Goal: Task Accomplishment & Management: Manage account settings

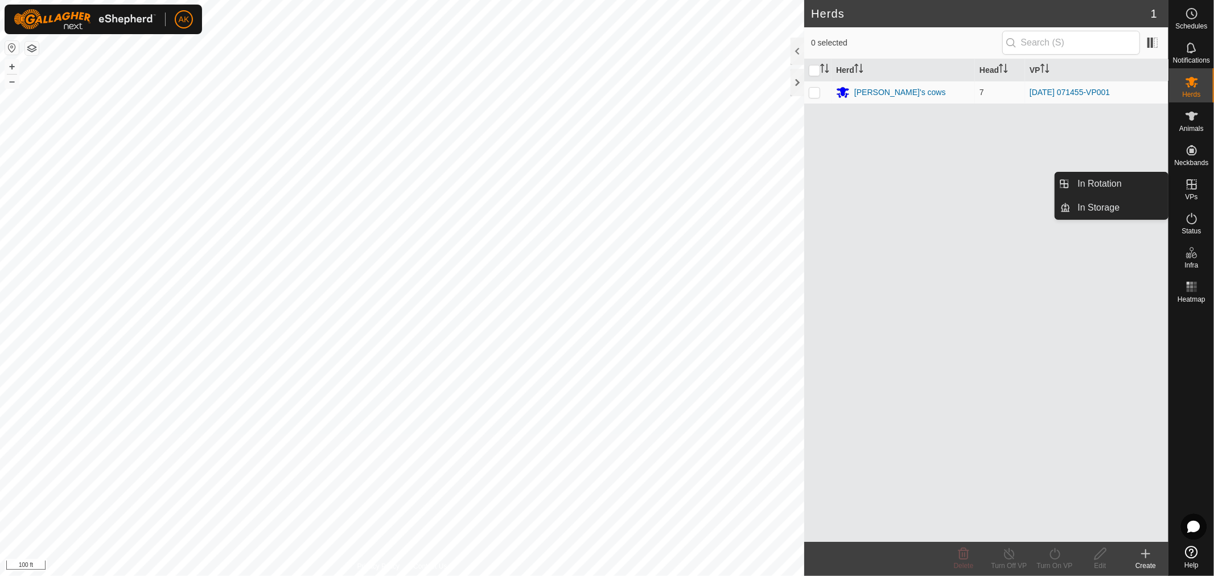
click at [1189, 178] on icon at bounding box center [1192, 185] width 14 height 14
click at [1192, 183] on icon at bounding box center [1192, 184] width 10 height 10
click at [1123, 190] on link "In Rotation" at bounding box center [1119, 184] width 97 height 23
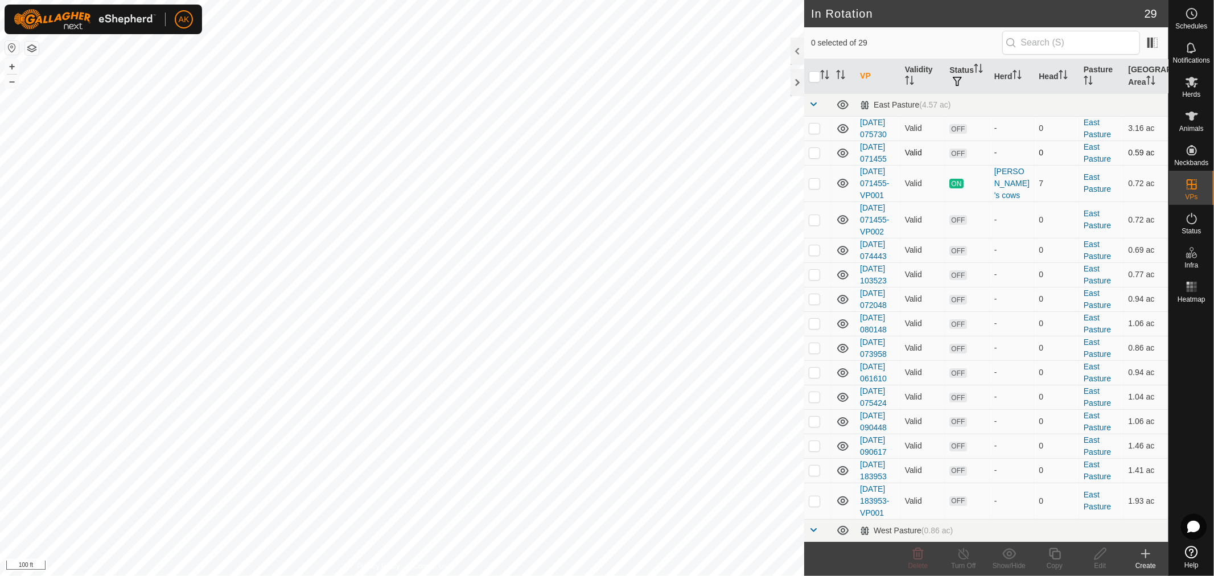
checkbox input "true"
click at [1056, 555] on icon at bounding box center [1055, 554] width 14 height 14
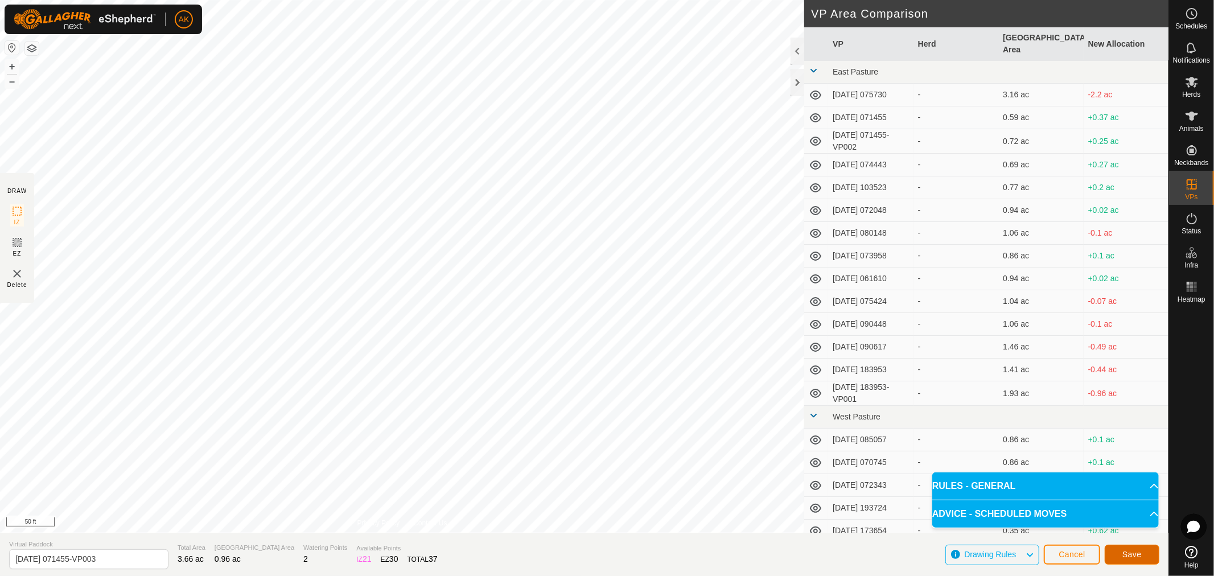
click at [1140, 555] on span "Save" at bounding box center [1132, 554] width 19 height 9
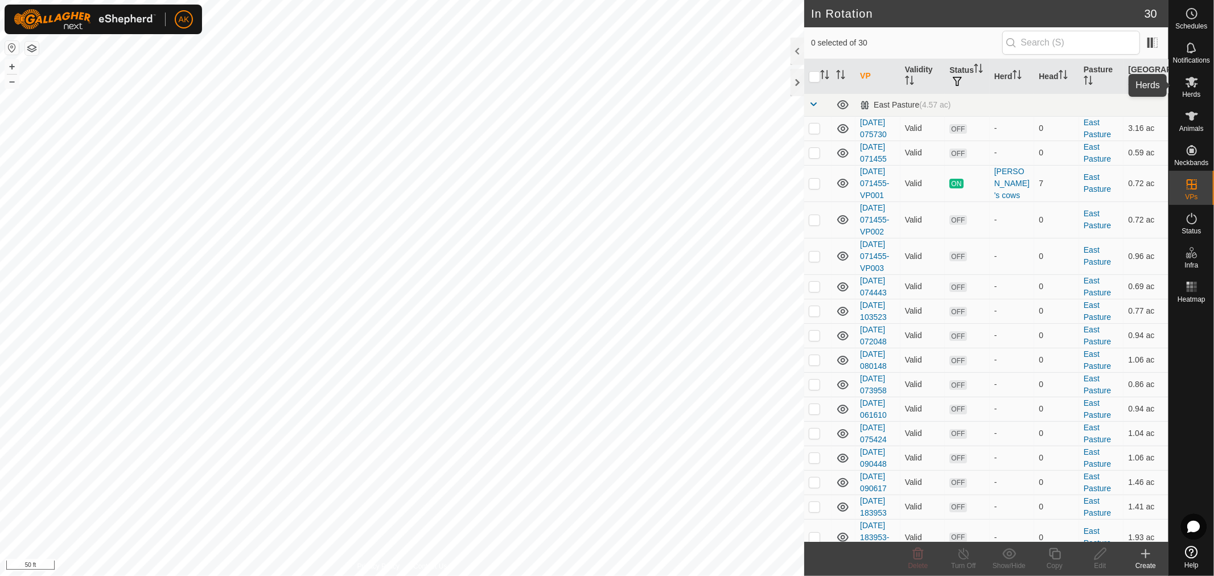
click at [1199, 83] on es-mob-svg-icon at bounding box center [1192, 82] width 20 height 18
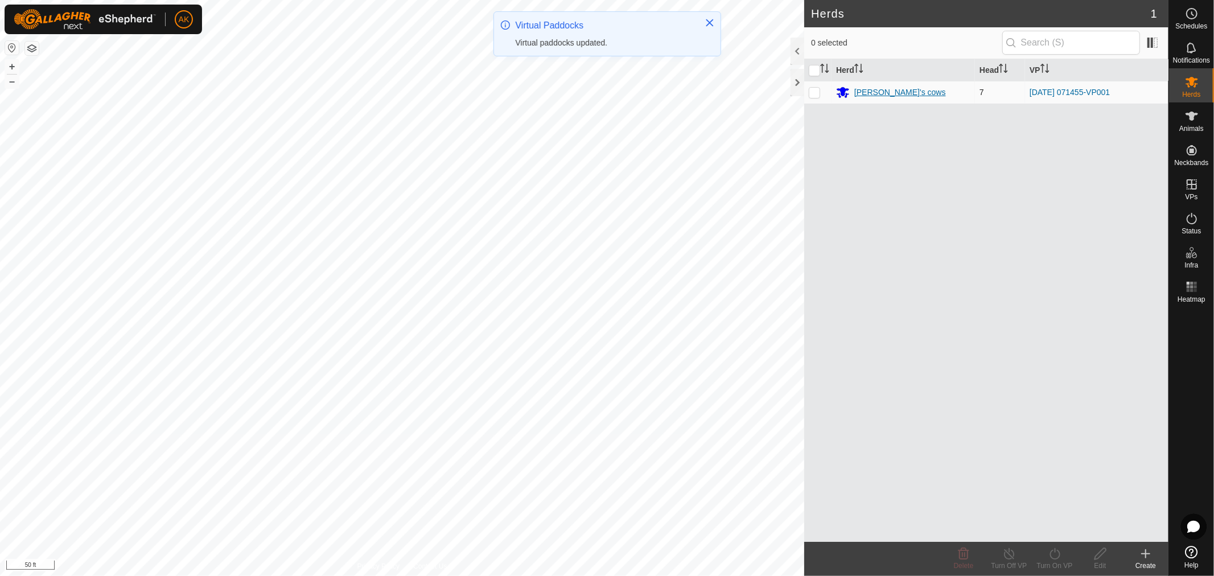
click at [869, 92] on div "[PERSON_NAME]'s cows" at bounding box center [901, 93] width 92 height 12
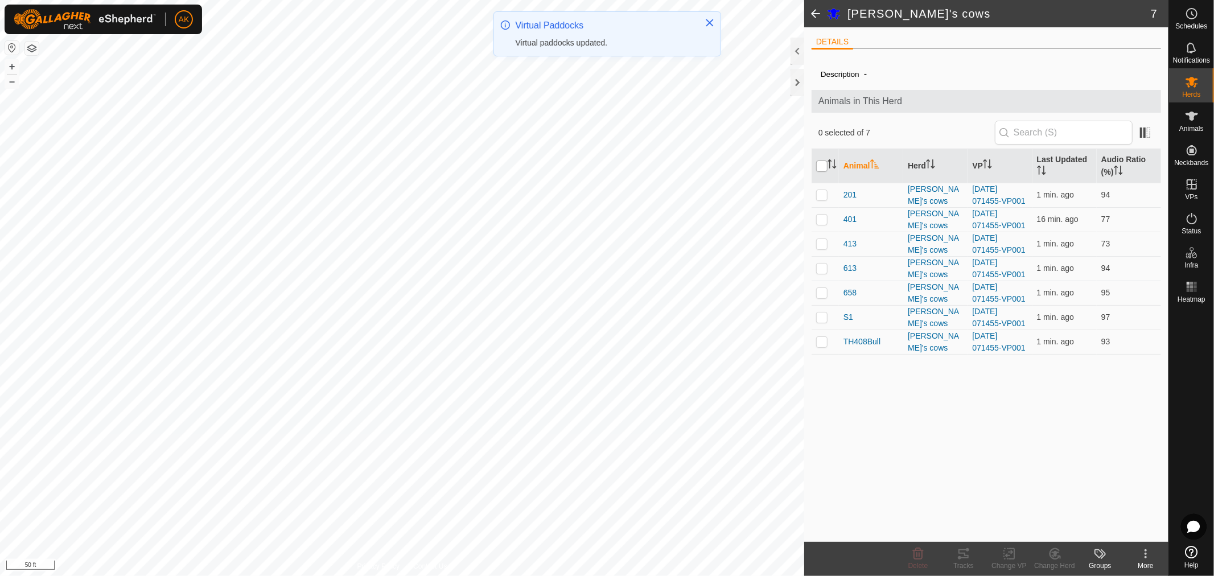
click at [822, 165] on input "checkbox" at bounding box center [821, 166] width 11 height 11
checkbox input "true"
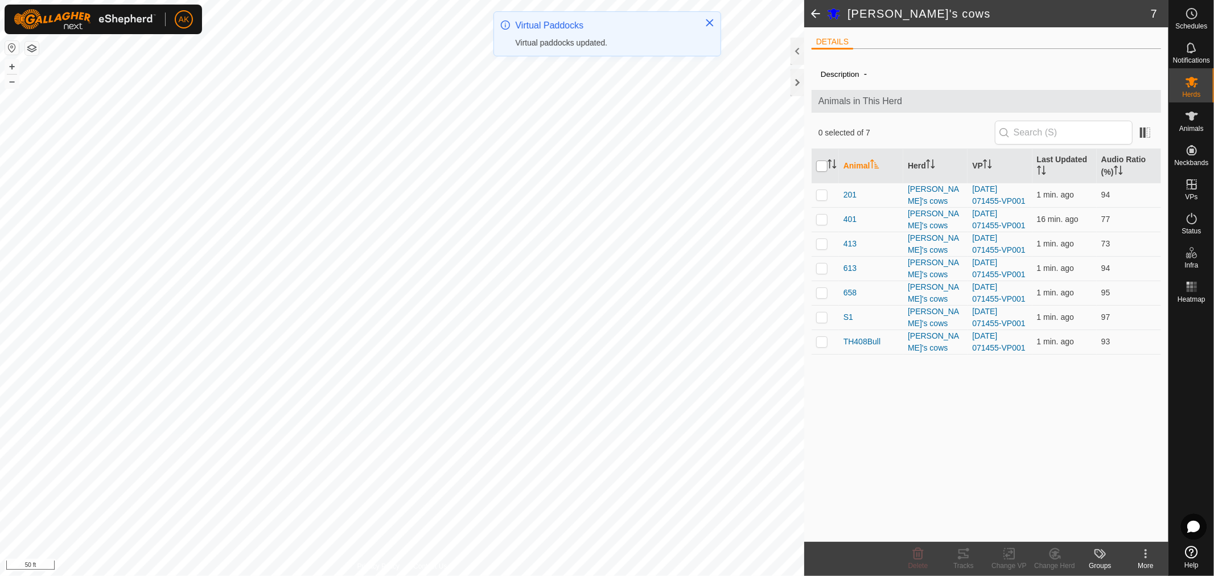
checkbox input "true"
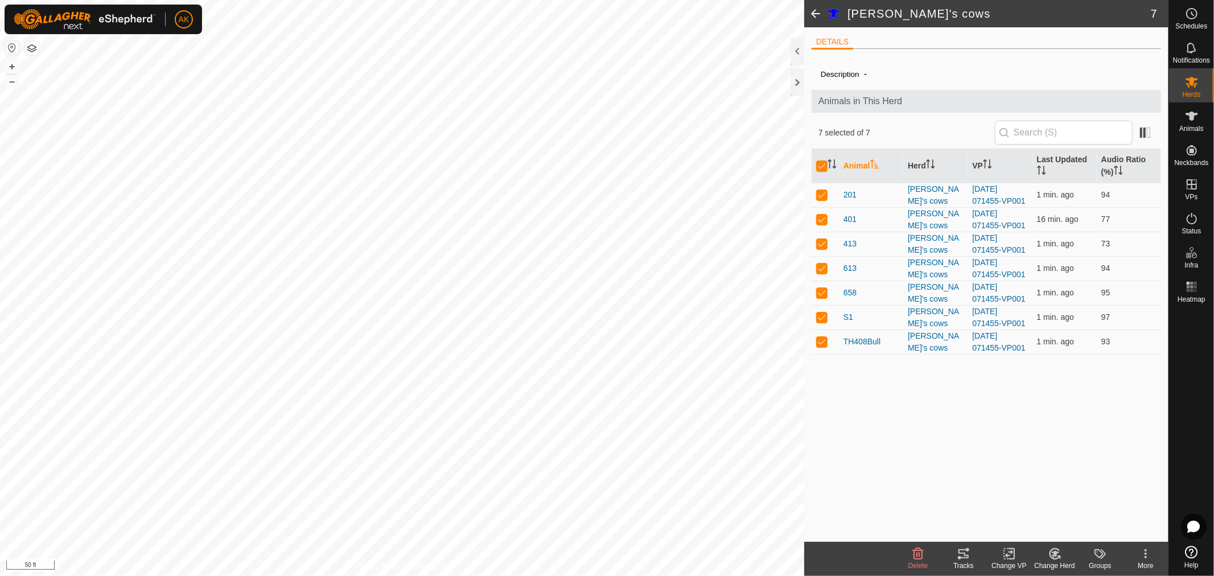
click at [1008, 557] on icon at bounding box center [1010, 554] width 14 height 14
click at [1031, 507] on link "Choose VP..." at bounding box center [1043, 505] width 113 height 23
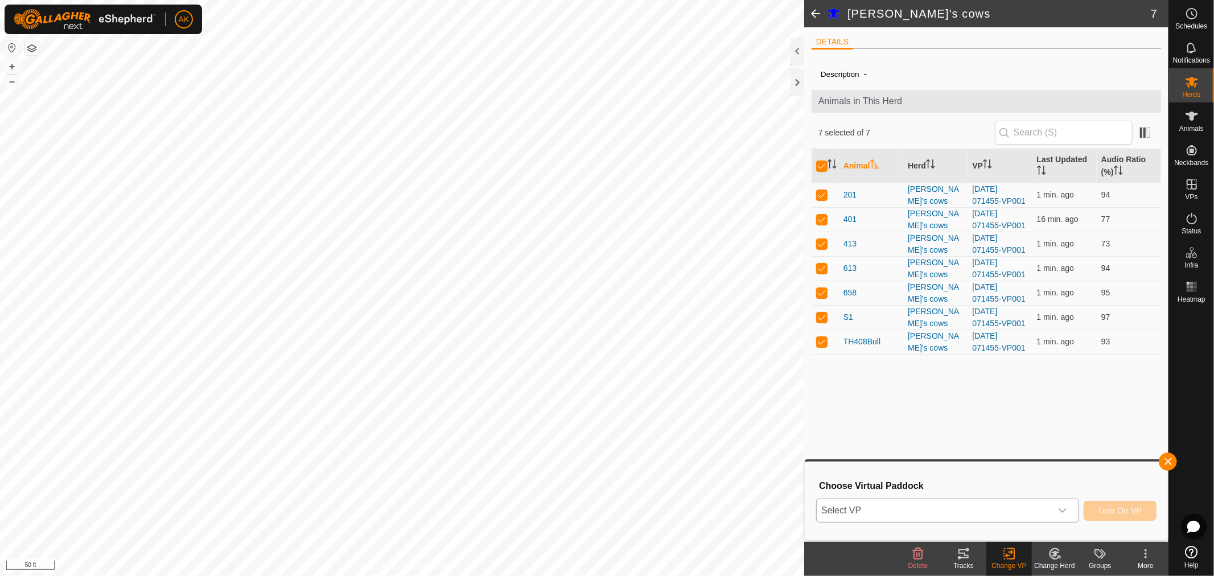
click at [1063, 512] on icon "dropdown trigger" at bounding box center [1062, 510] width 9 height 9
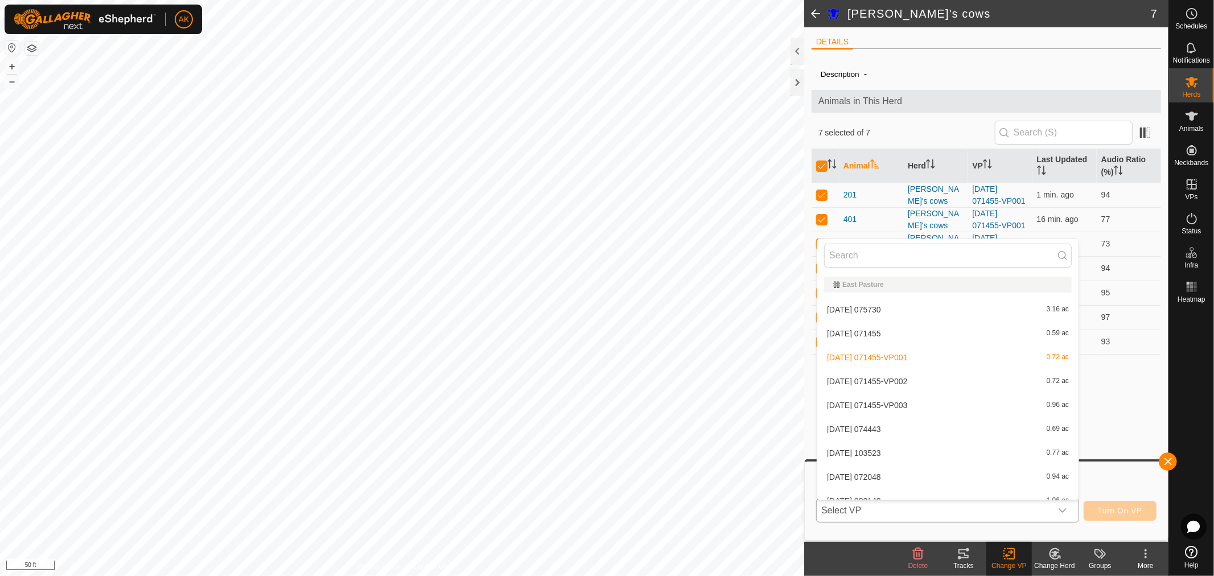
click at [903, 376] on li "[DATE] 071455-VP002 0.72 ac" at bounding box center [948, 381] width 261 height 23
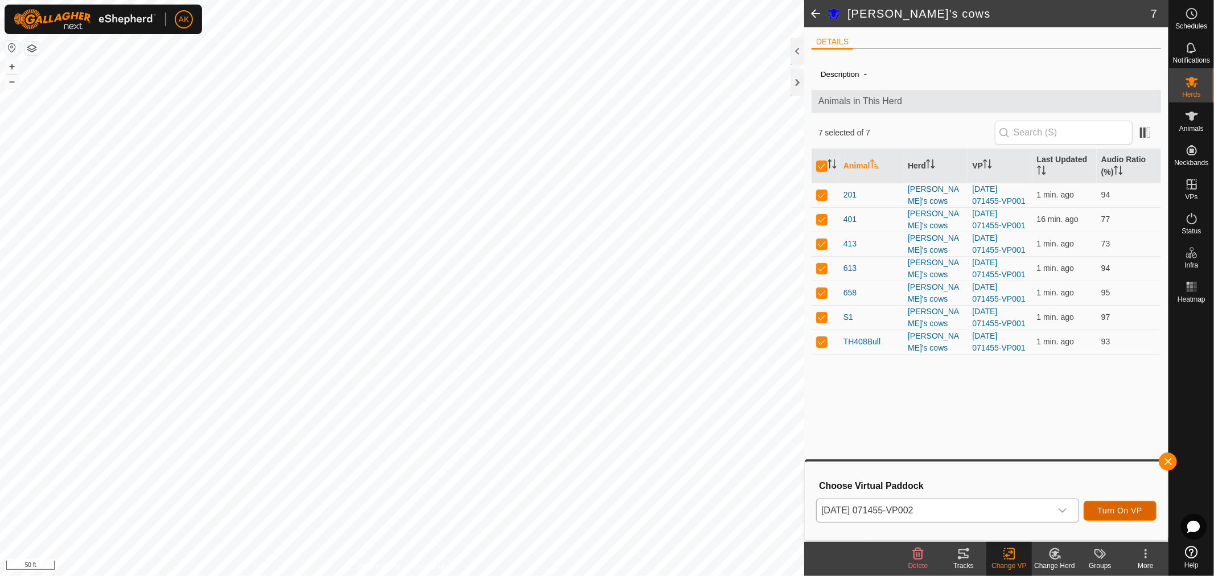
click at [1126, 510] on span "Turn On VP" at bounding box center [1120, 510] width 44 height 9
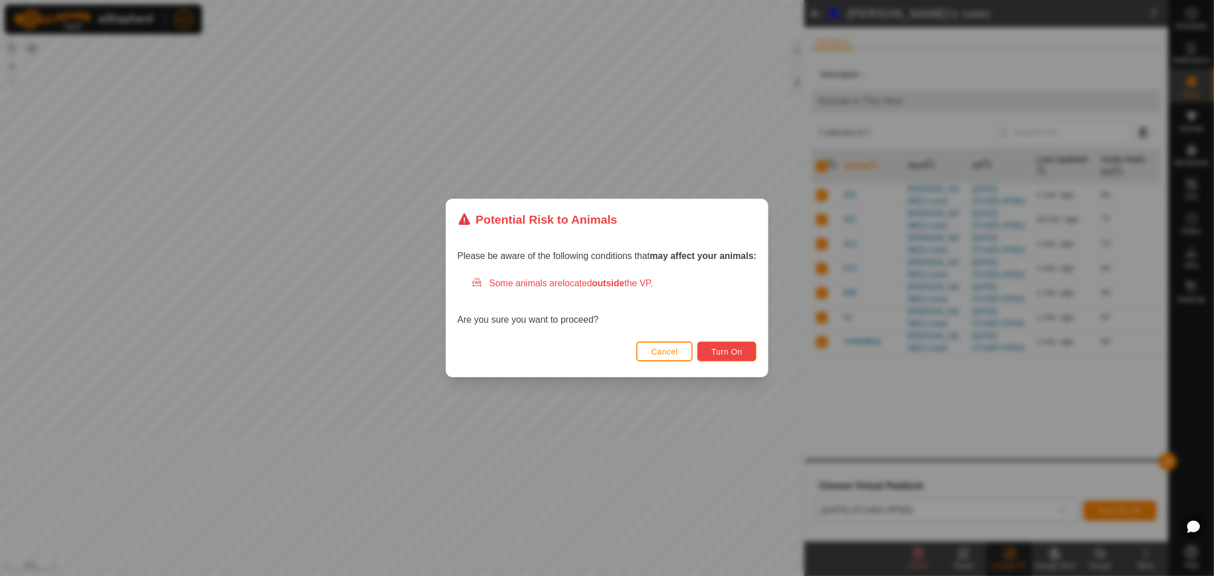
click at [741, 350] on span "Turn On" at bounding box center [727, 351] width 31 height 9
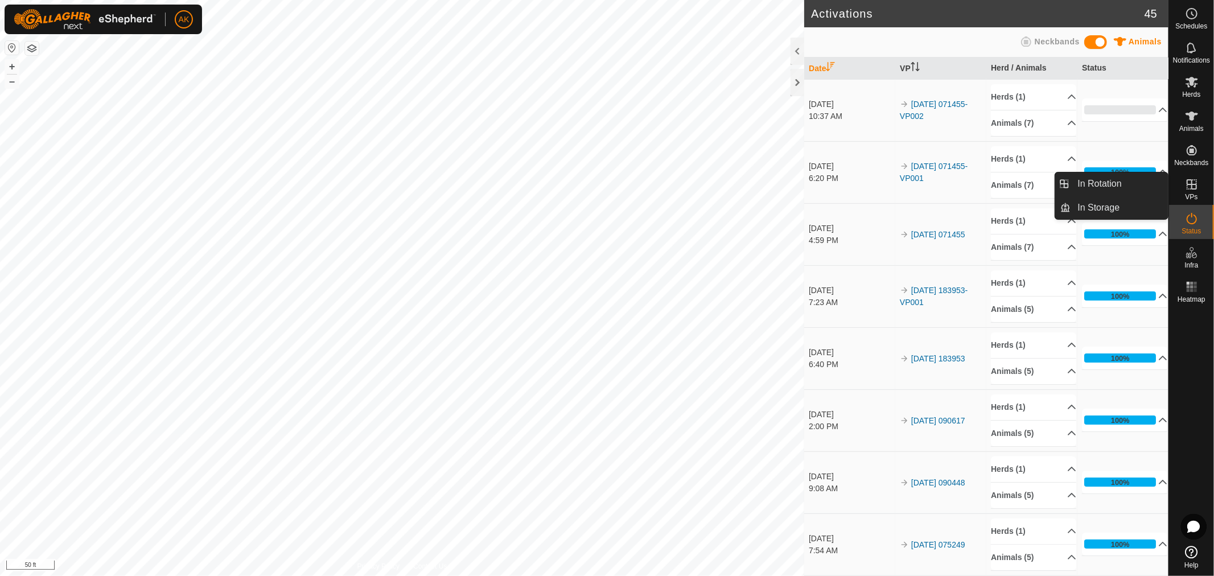
click at [1194, 181] on icon at bounding box center [1192, 185] width 14 height 14
click at [1194, 188] on icon at bounding box center [1192, 185] width 14 height 14
click at [1097, 190] on link "In Rotation" at bounding box center [1119, 184] width 97 height 23
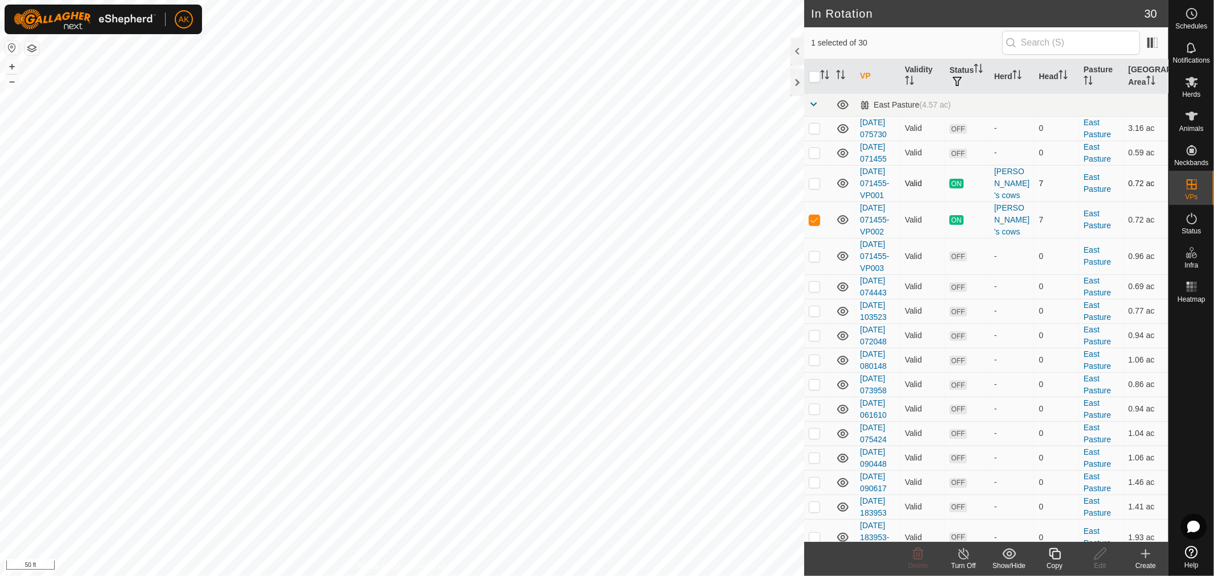
click at [812, 188] on p-checkbox at bounding box center [814, 183] width 11 height 9
checkbox input "false"
checkbox input "true"
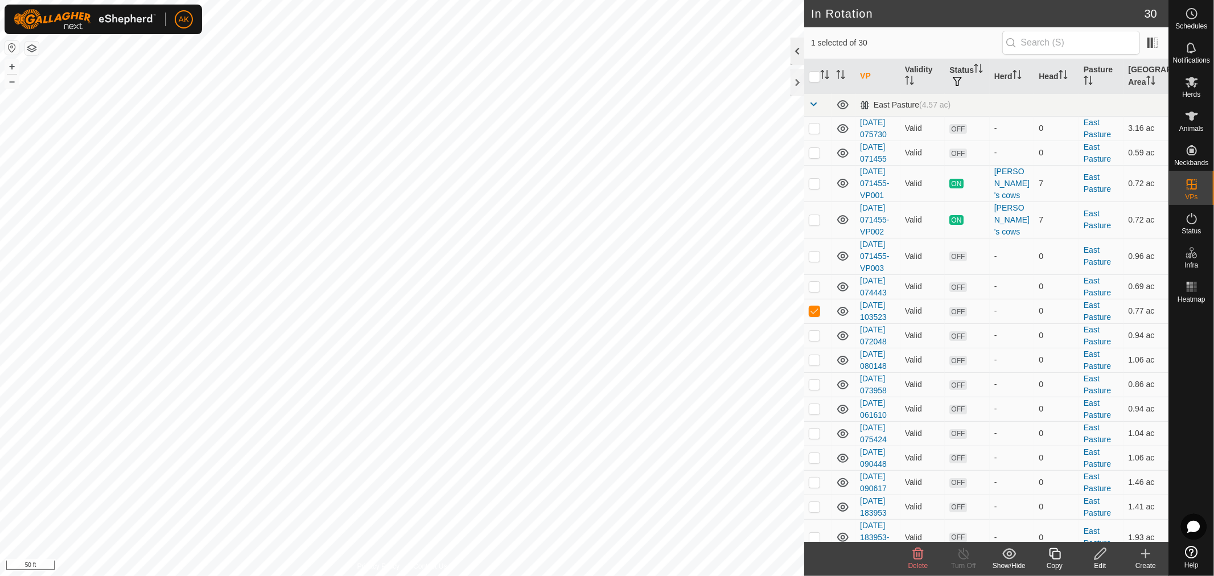
click at [798, 48] on div at bounding box center [798, 51] width 14 height 27
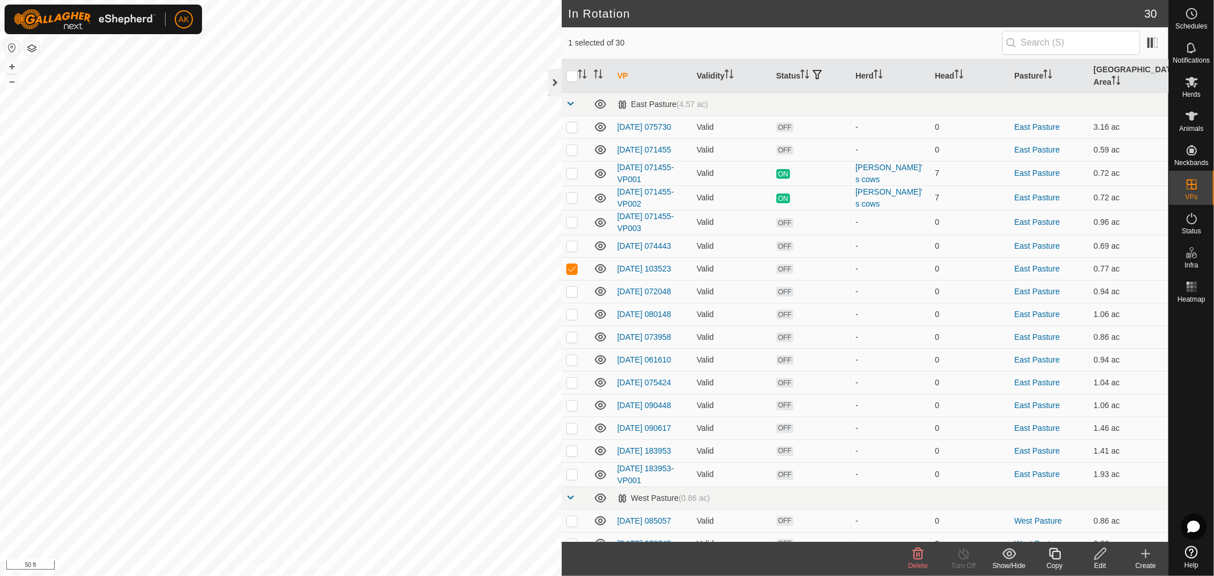
click at [553, 83] on div at bounding box center [555, 82] width 14 height 27
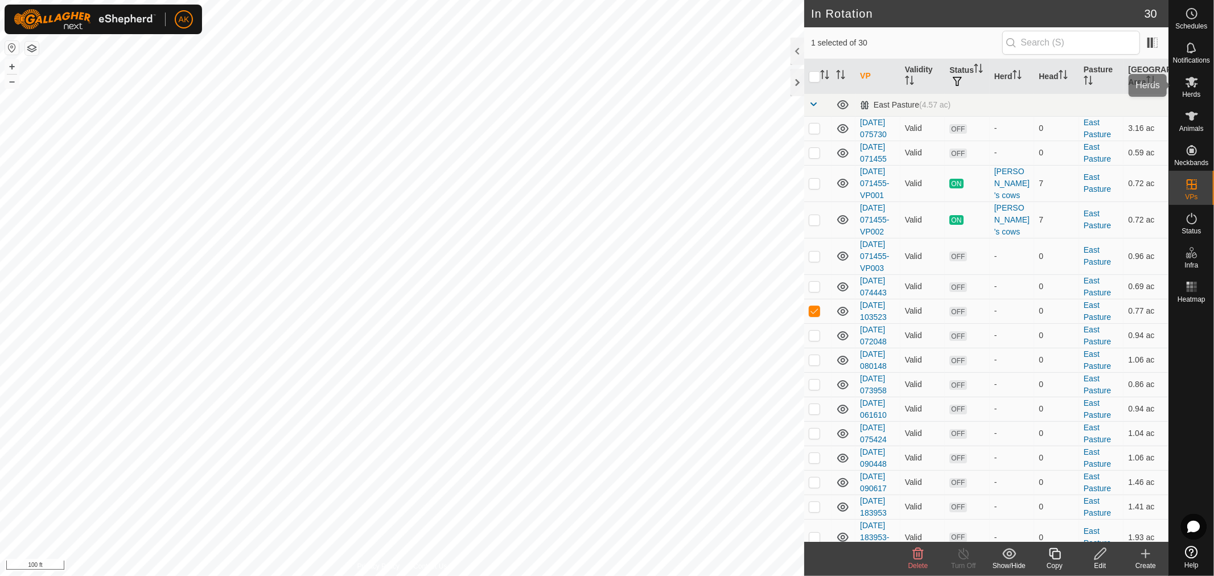
click at [1193, 89] on es-mob-svg-icon at bounding box center [1192, 82] width 20 height 18
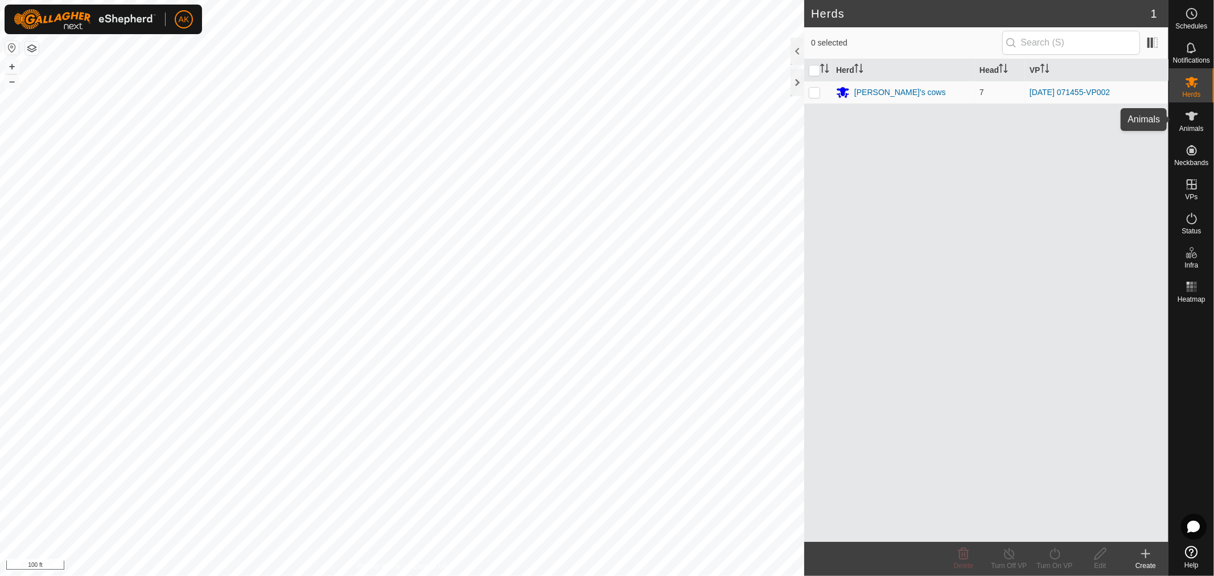
click at [1185, 116] on icon at bounding box center [1192, 116] width 14 height 14
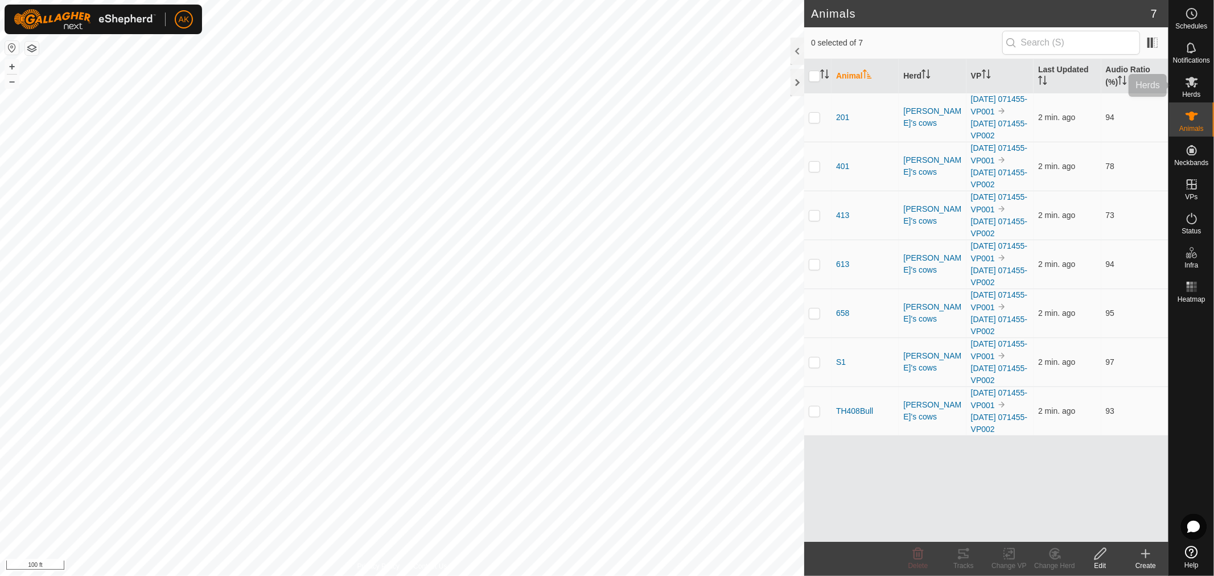
click at [1197, 86] on icon at bounding box center [1192, 82] width 14 height 14
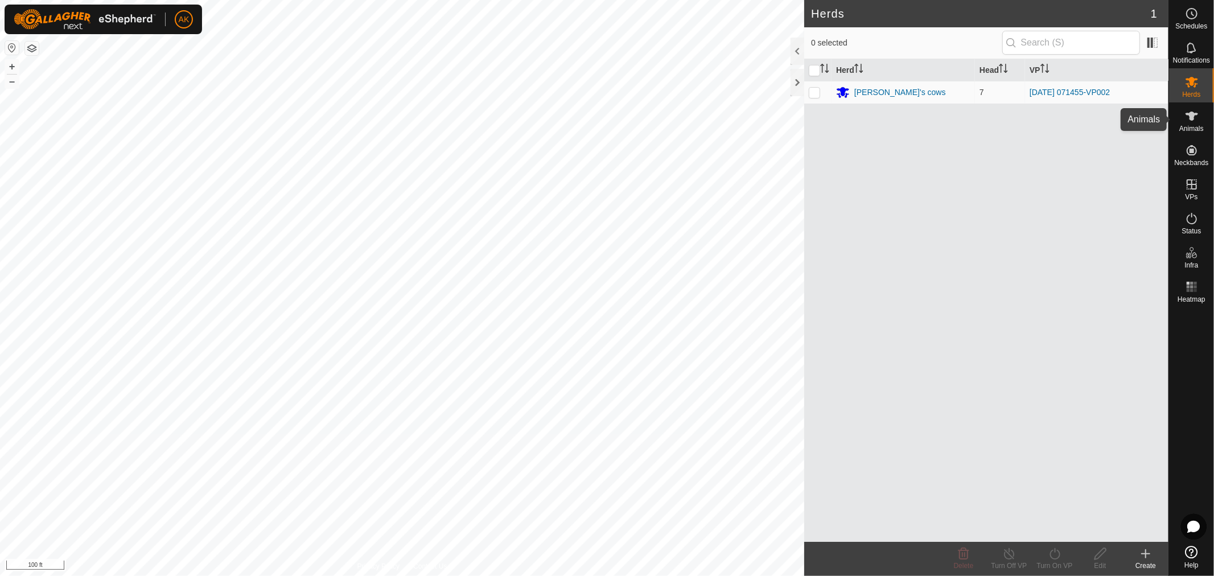
click at [1190, 114] on icon at bounding box center [1192, 116] width 13 height 9
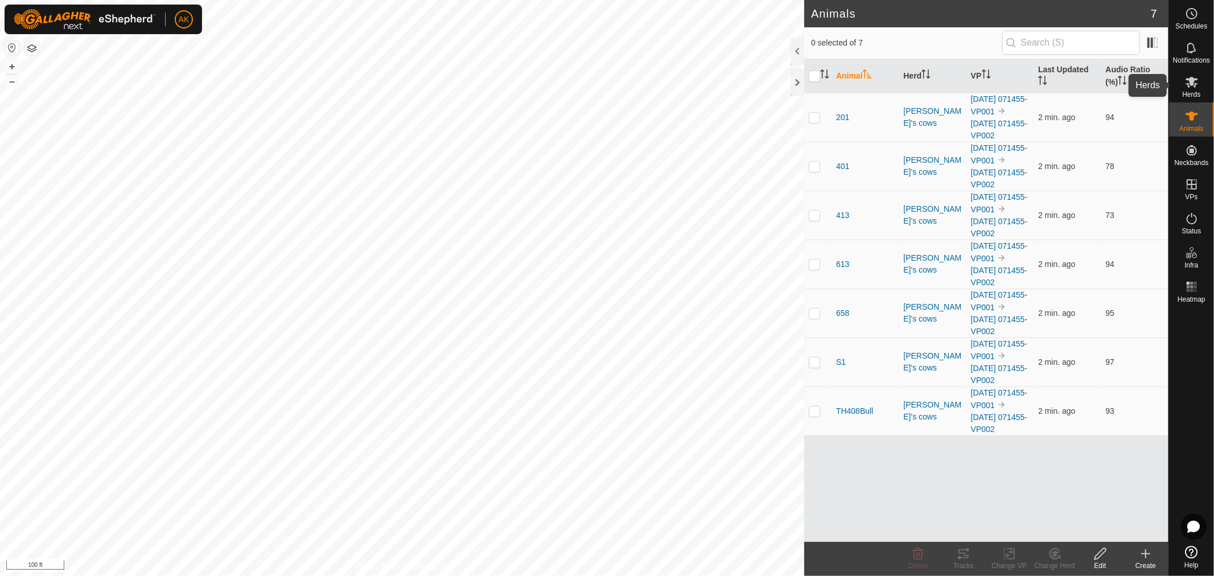
click at [1193, 76] on icon at bounding box center [1192, 82] width 14 height 14
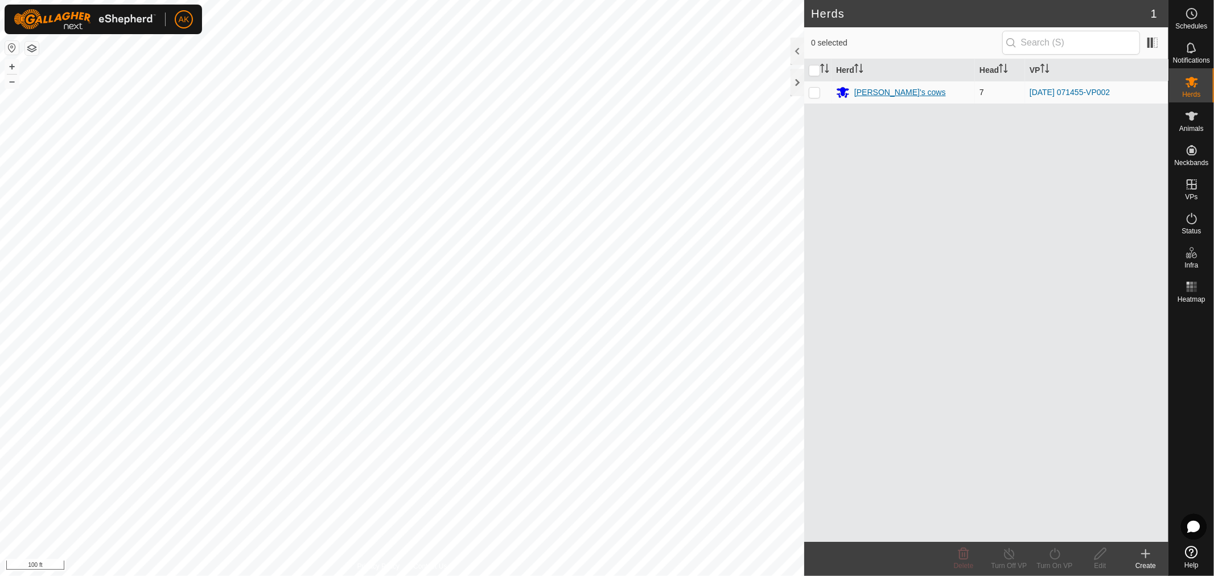
click at [881, 91] on div "[PERSON_NAME]'s cows" at bounding box center [901, 93] width 92 height 12
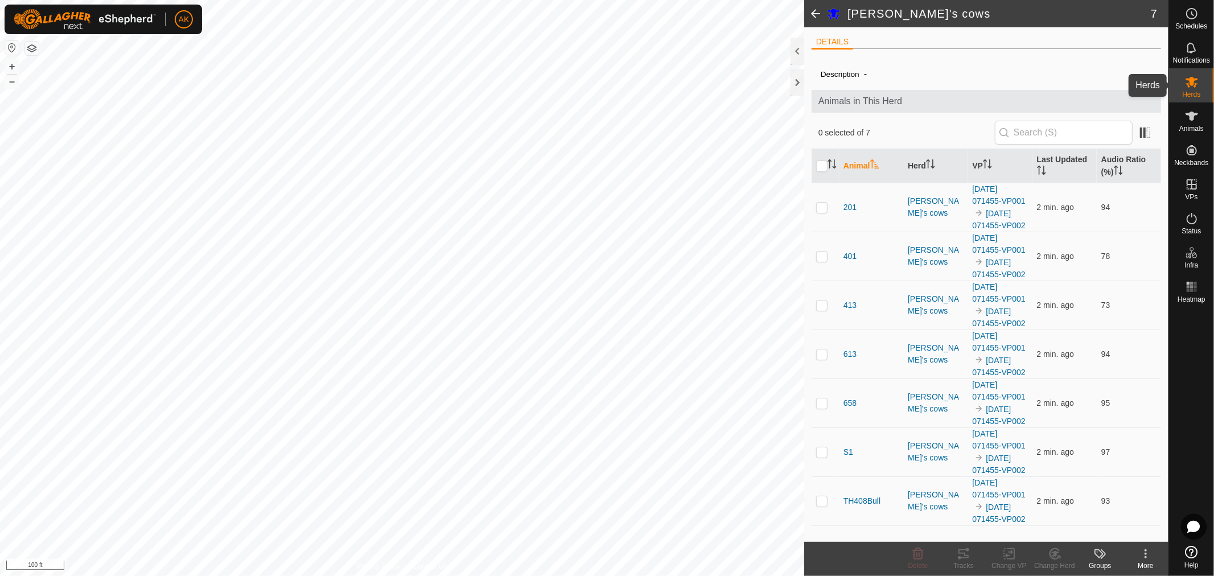
click at [1202, 80] on es-mob-svg-icon at bounding box center [1192, 82] width 20 height 18
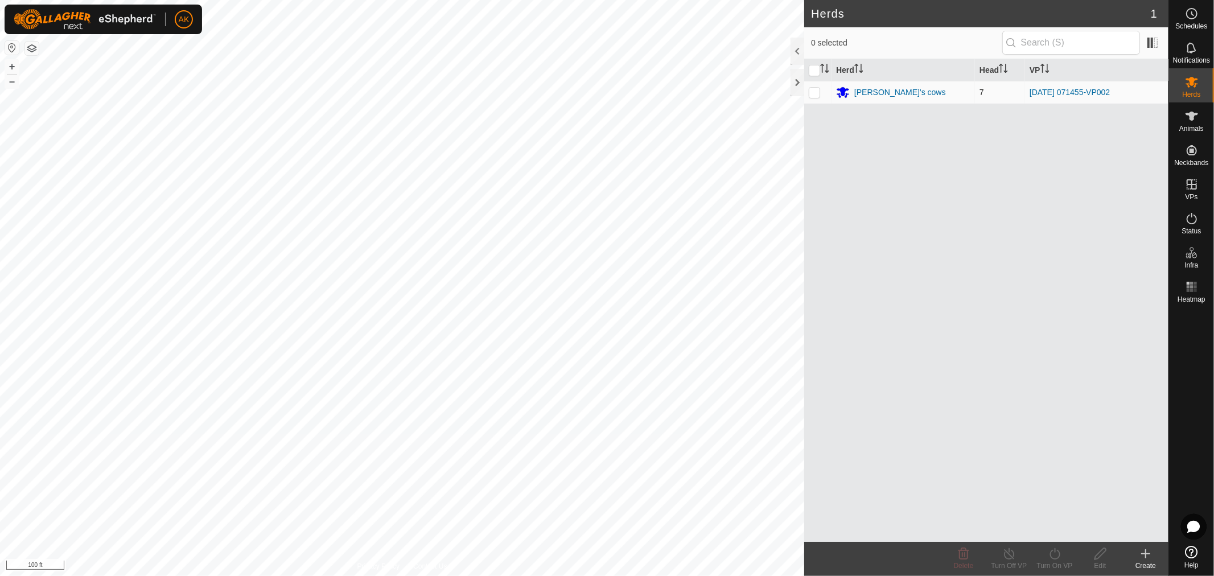
click at [816, 92] on p-checkbox at bounding box center [814, 92] width 11 height 9
checkbox input "true"
click at [875, 93] on div "[PERSON_NAME]'s cows" at bounding box center [901, 93] width 92 height 12
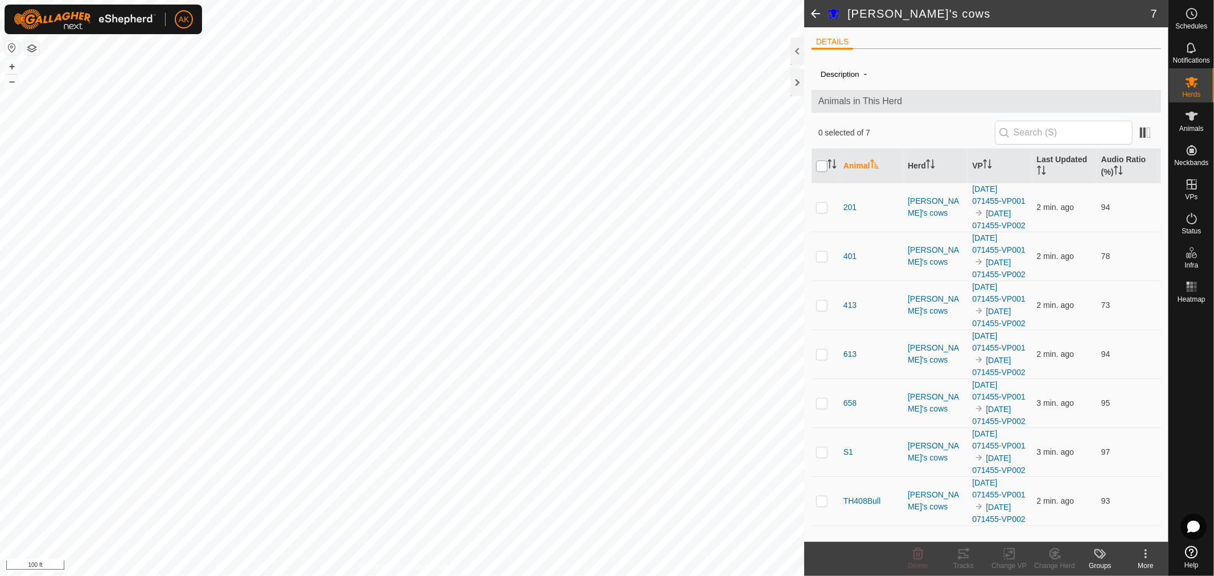
click at [826, 163] on input "checkbox" at bounding box center [821, 166] width 11 height 11
checkbox input "true"
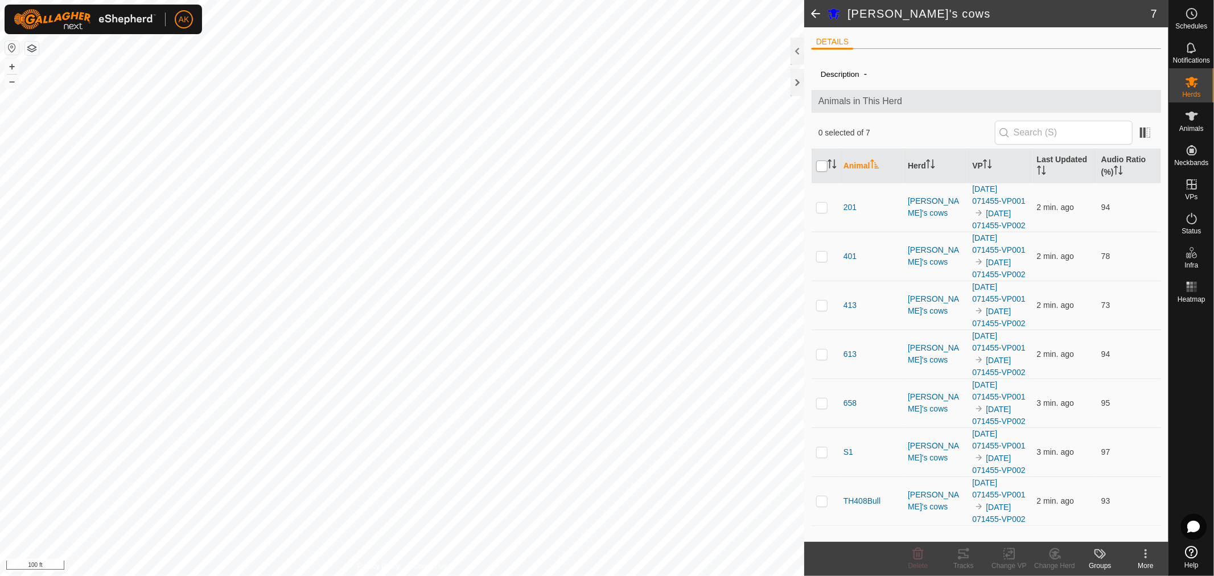
checkbox input "true"
click at [1005, 565] on div "Change VP" at bounding box center [1010, 566] width 46 height 10
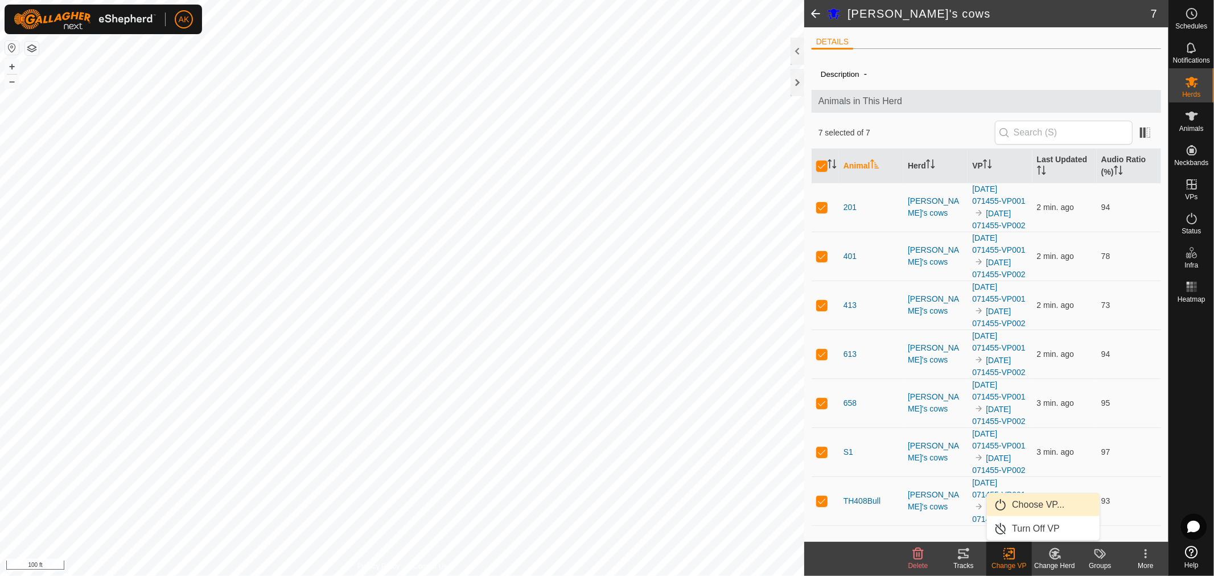
click at [1038, 498] on link "Choose VP..." at bounding box center [1043, 505] width 113 height 23
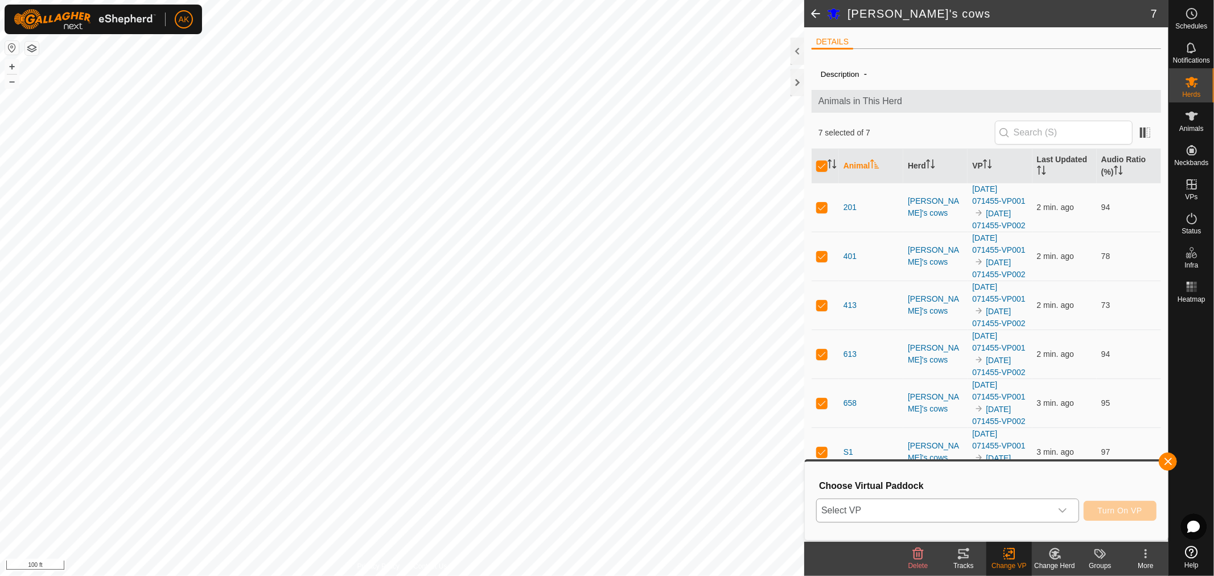
click at [1048, 514] on span "Select VP" at bounding box center [934, 510] width 235 height 23
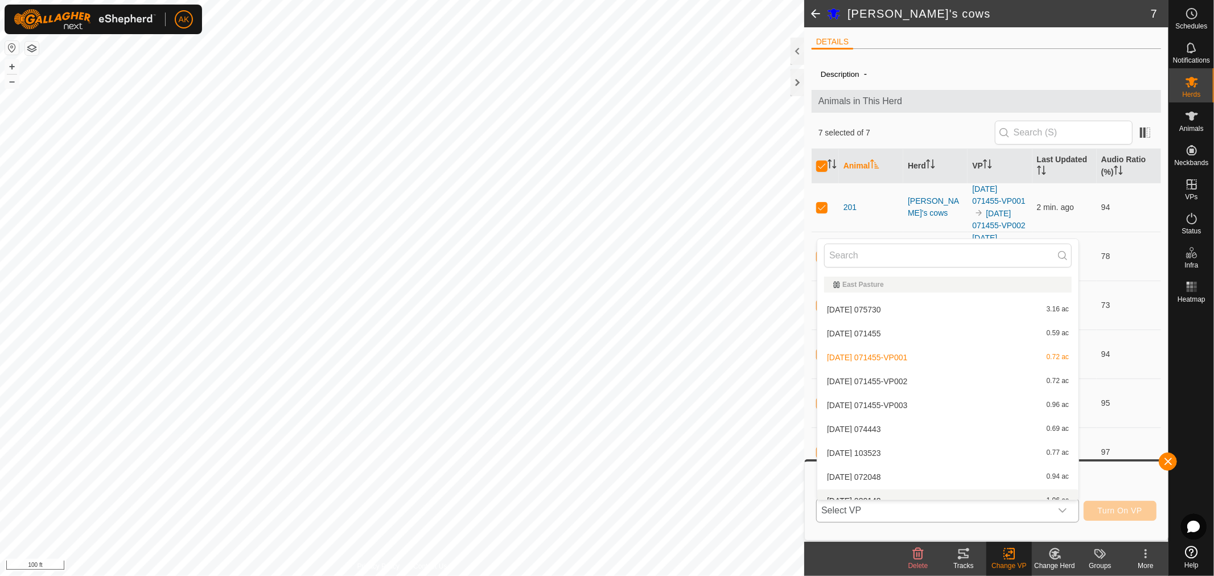
scroll to position [12, 0]
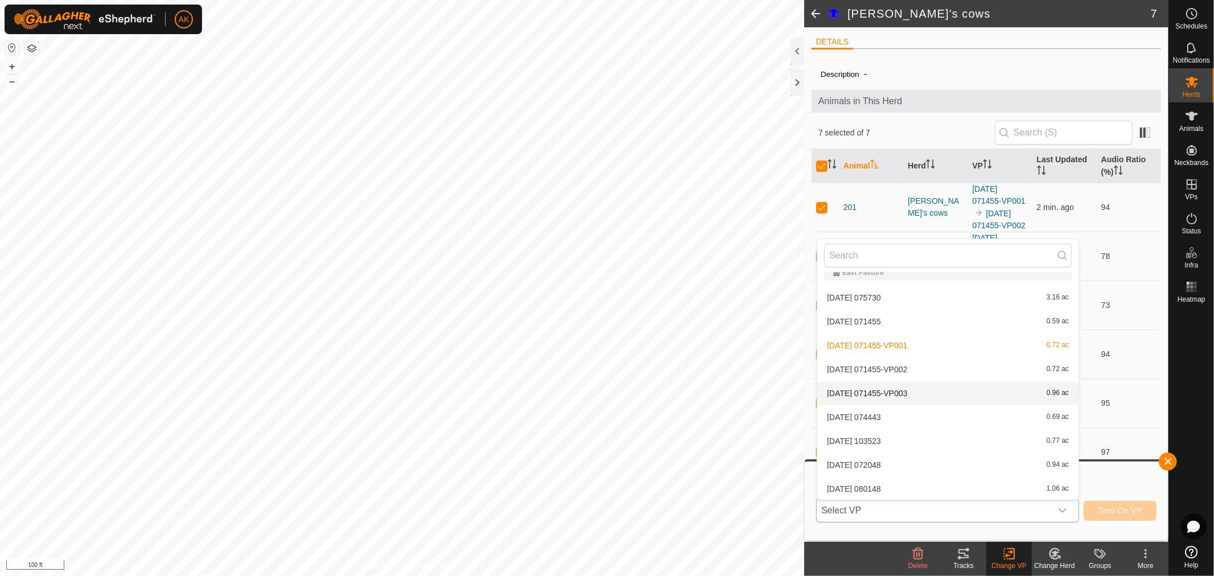
click at [866, 388] on li "[DATE] 071455-VP003 0.96 ac" at bounding box center [948, 393] width 261 height 23
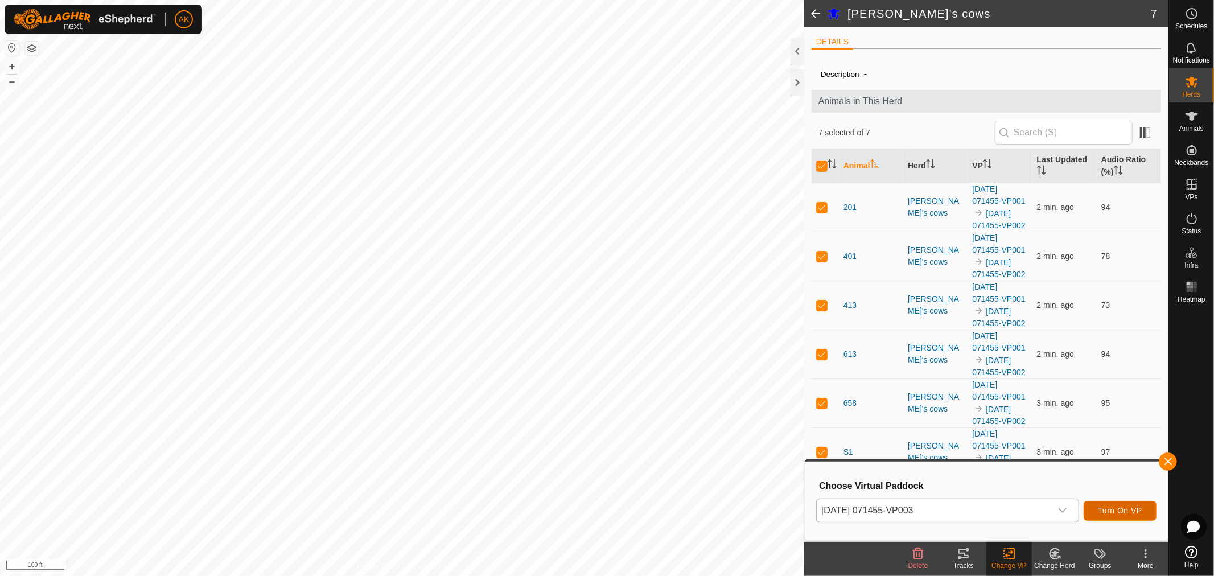
click at [1133, 514] on span "Turn On VP" at bounding box center [1120, 510] width 44 height 9
